Goal: Task Accomplishment & Management: Use online tool/utility

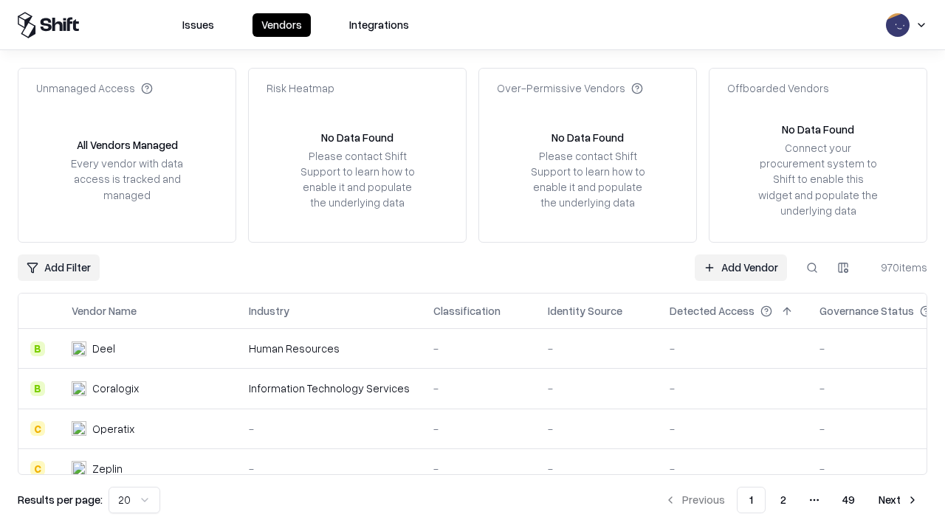
click at [740, 267] on link "Add Vendor" at bounding box center [741, 268] width 92 height 27
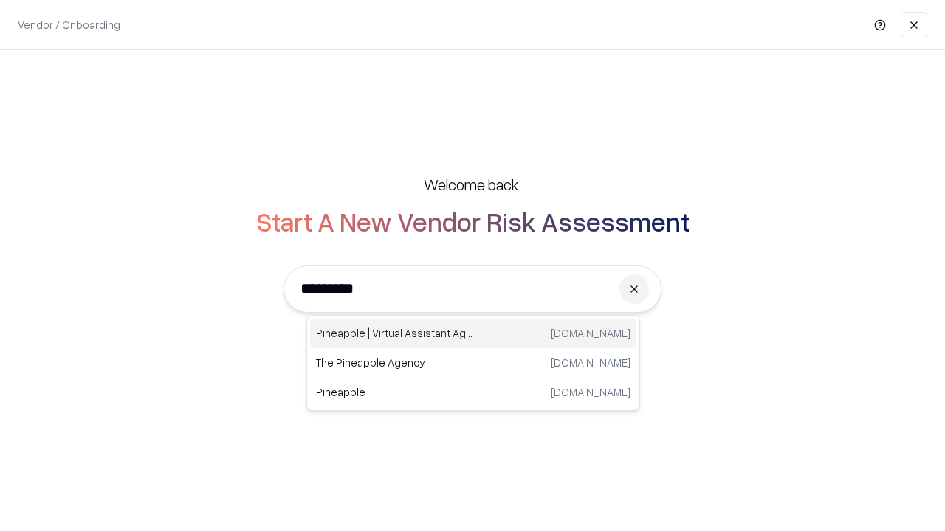
click at [473, 334] on div "Pineapple | Virtual Assistant Agency [DOMAIN_NAME]" at bounding box center [473, 334] width 326 height 30
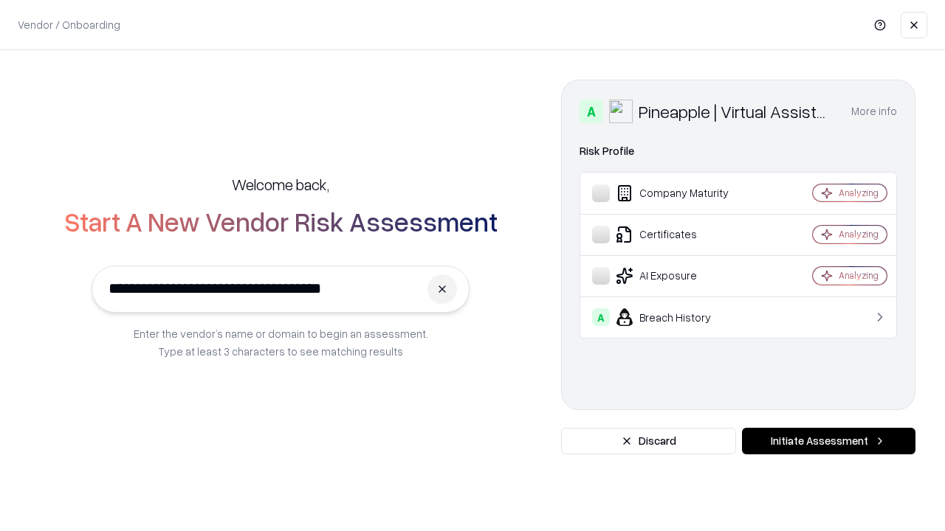
type input "**********"
click at [828, 441] on button "Initiate Assessment" at bounding box center [828, 441] width 173 height 27
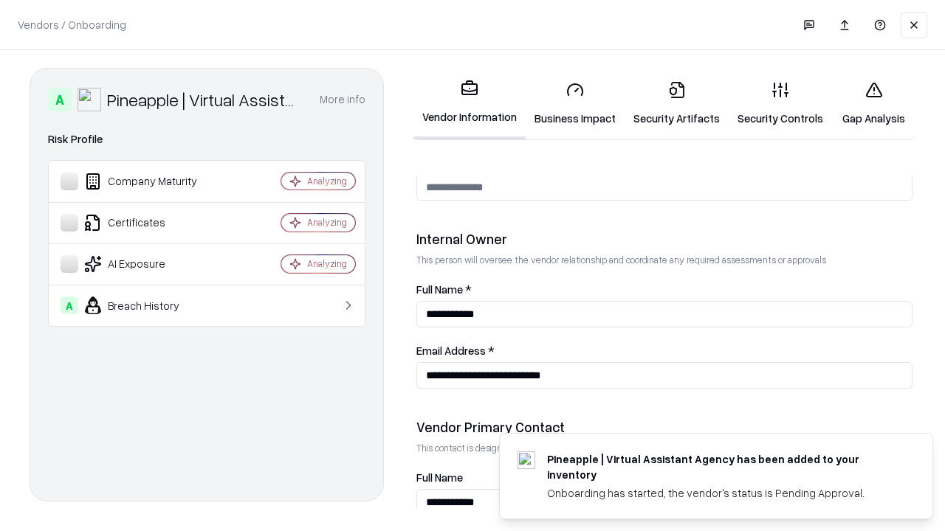
scroll to position [765, 0]
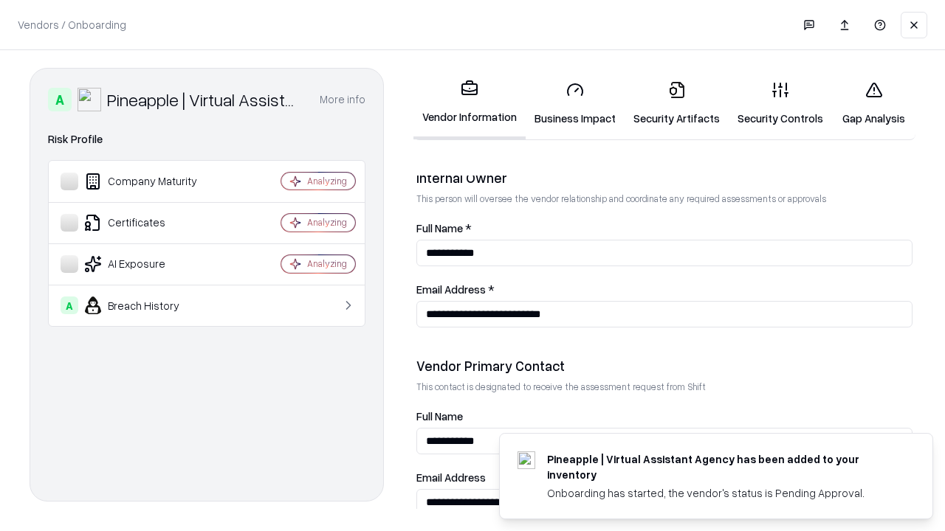
click at [676, 103] on link "Security Artifacts" at bounding box center [676, 103] width 104 height 69
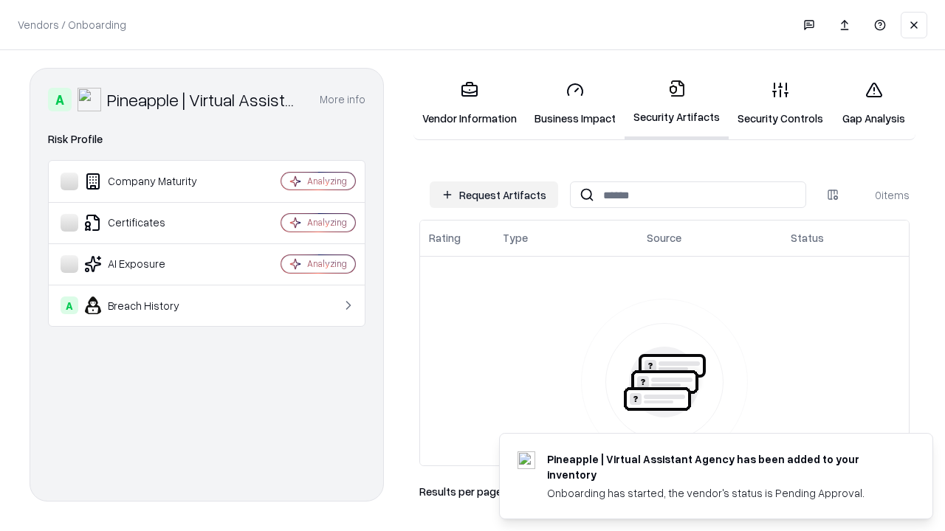
click at [494, 195] on button "Request Artifacts" at bounding box center [494, 195] width 128 height 27
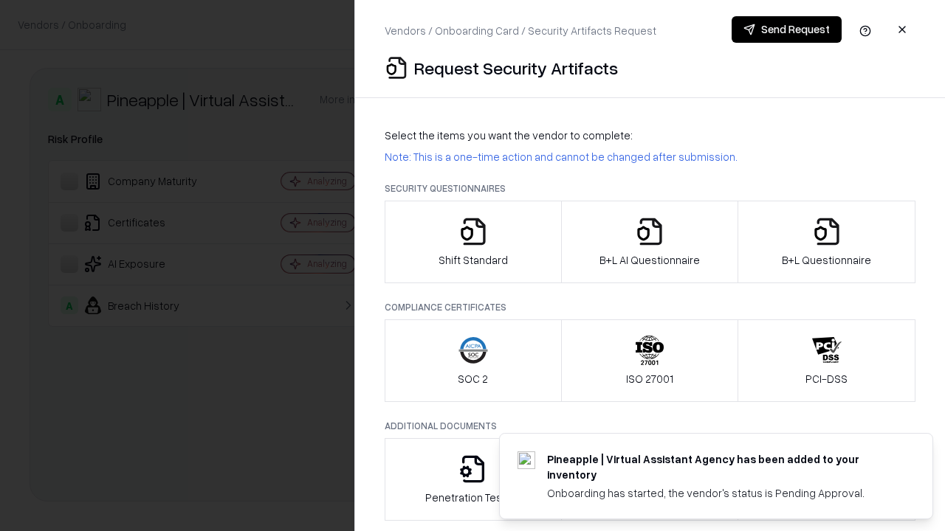
click at [826, 242] on icon "button" at bounding box center [827, 232] width 30 height 30
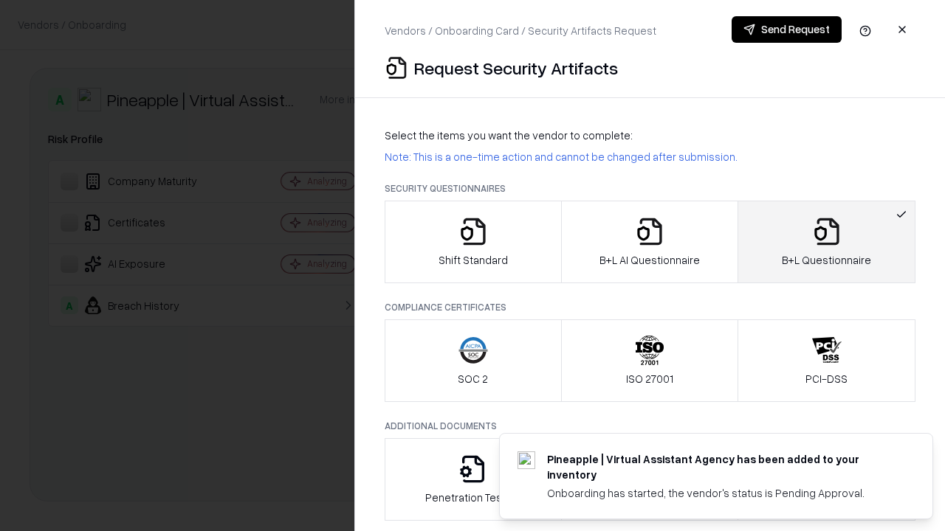
click at [649, 242] on icon "button" at bounding box center [650, 232] width 30 height 30
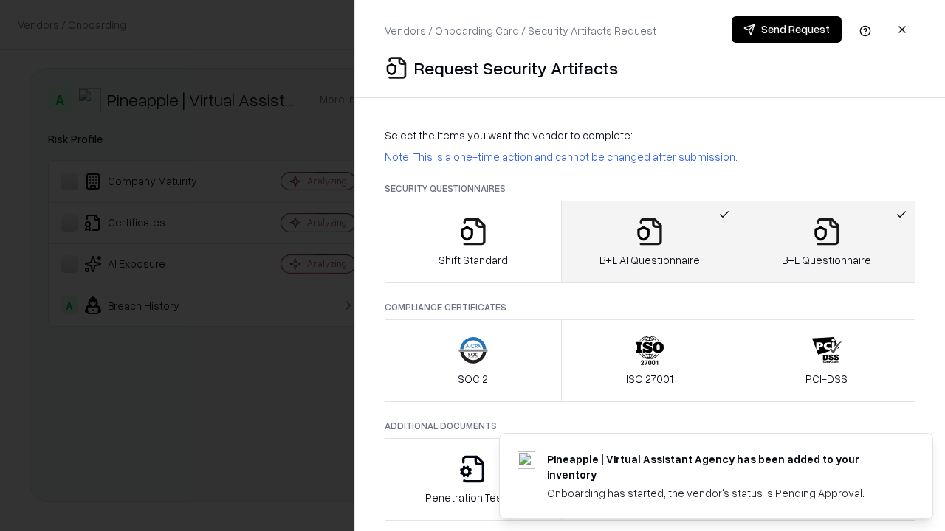
click at [786, 30] on button "Send Request" at bounding box center [786, 29] width 110 height 27
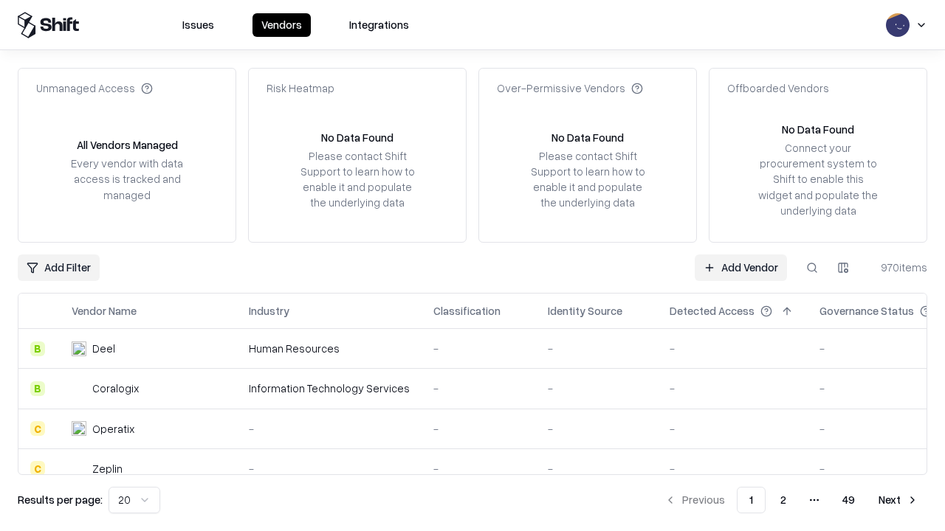
click at [740, 267] on link "Add Vendor" at bounding box center [741, 268] width 92 height 27
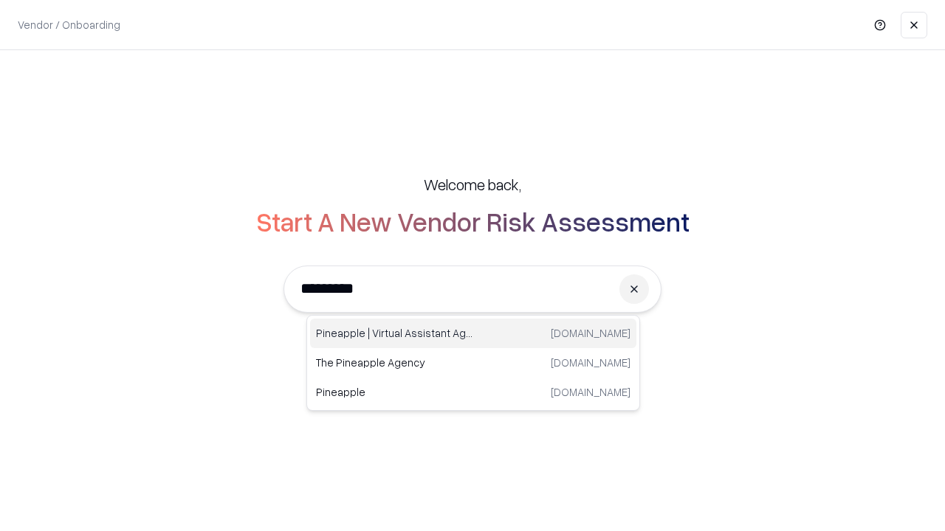
click at [473, 334] on div "Pineapple | Virtual Assistant Agency [DOMAIN_NAME]" at bounding box center [473, 334] width 326 height 30
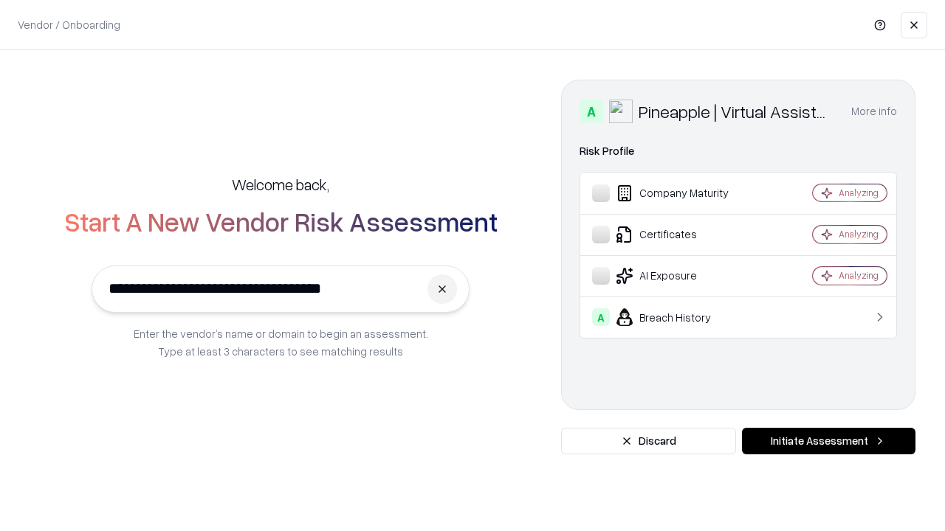
type input "**********"
click at [828, 441] on button "Initiate Assessment" at bounding box center [828, 441] width 173 height 27
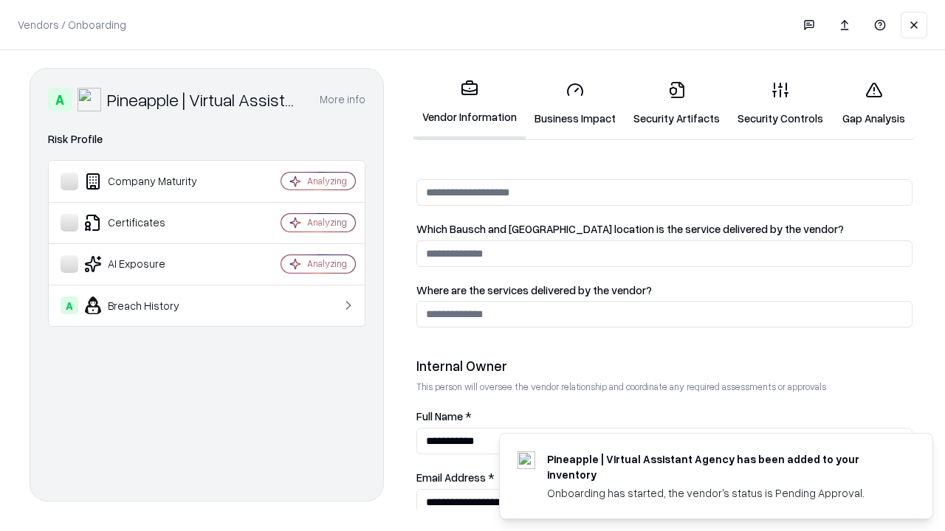
scroll to position [765, 0]
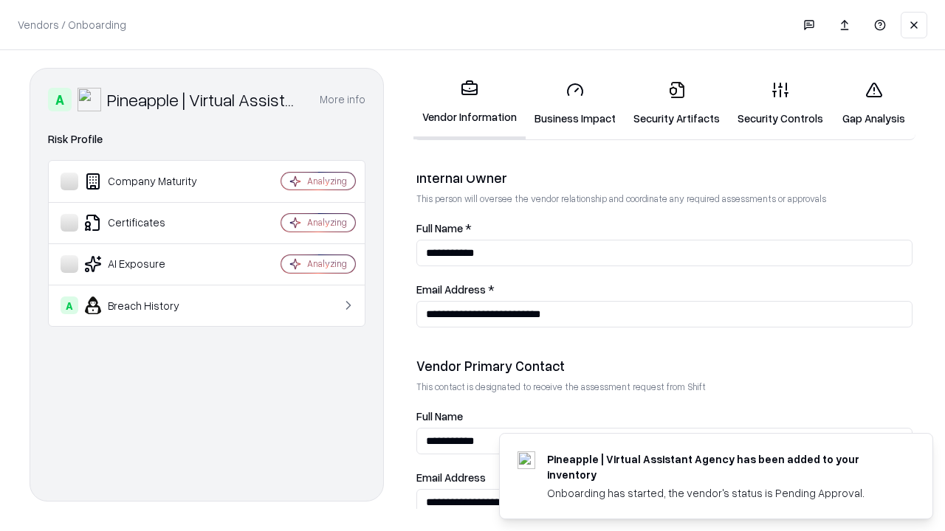
click at [873, 103] on link "Gap Analysis" at bounding box center [873, 103] width 83 height 69
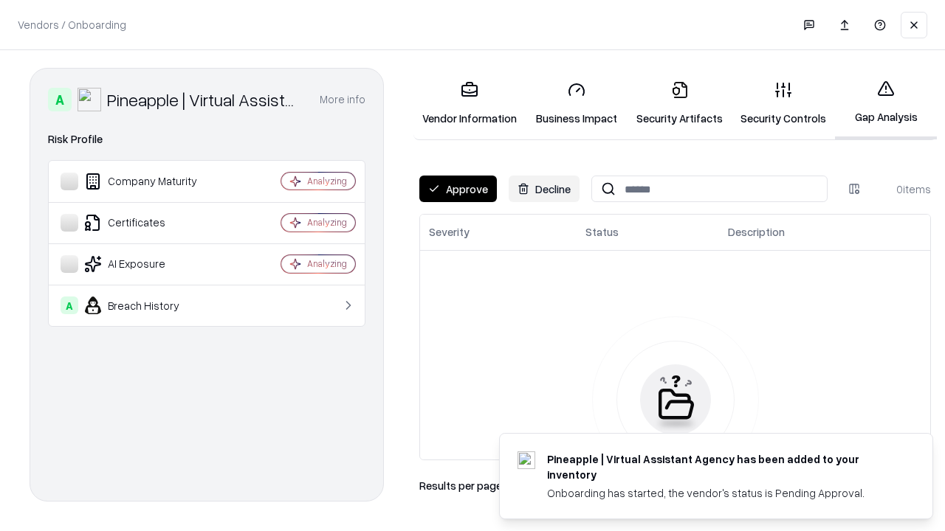
click at [458, 189] on button "Approve" at bounding box center [458, 189] width 78 height 27
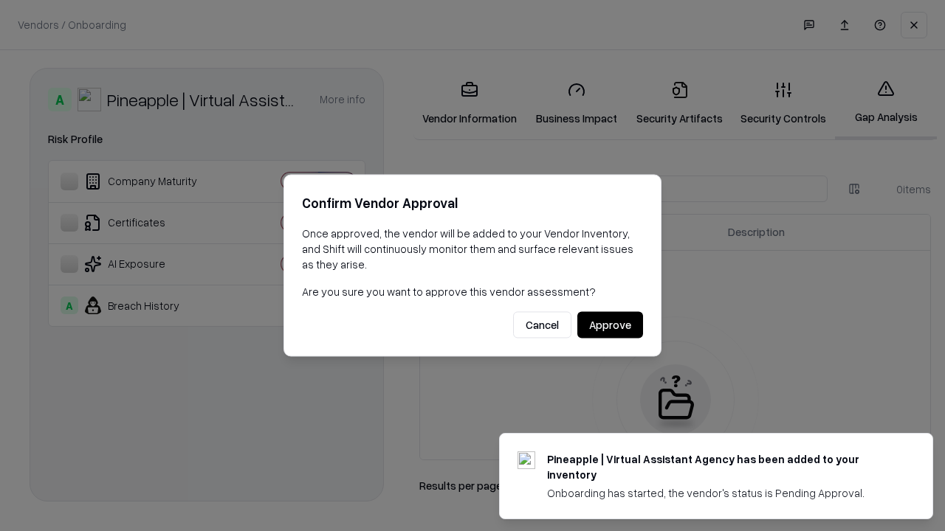
click at [610, 325] on button "Approve" at bounding box center [610, 325] width 66 height 27
